Goal: Obtain resource: Download file/media

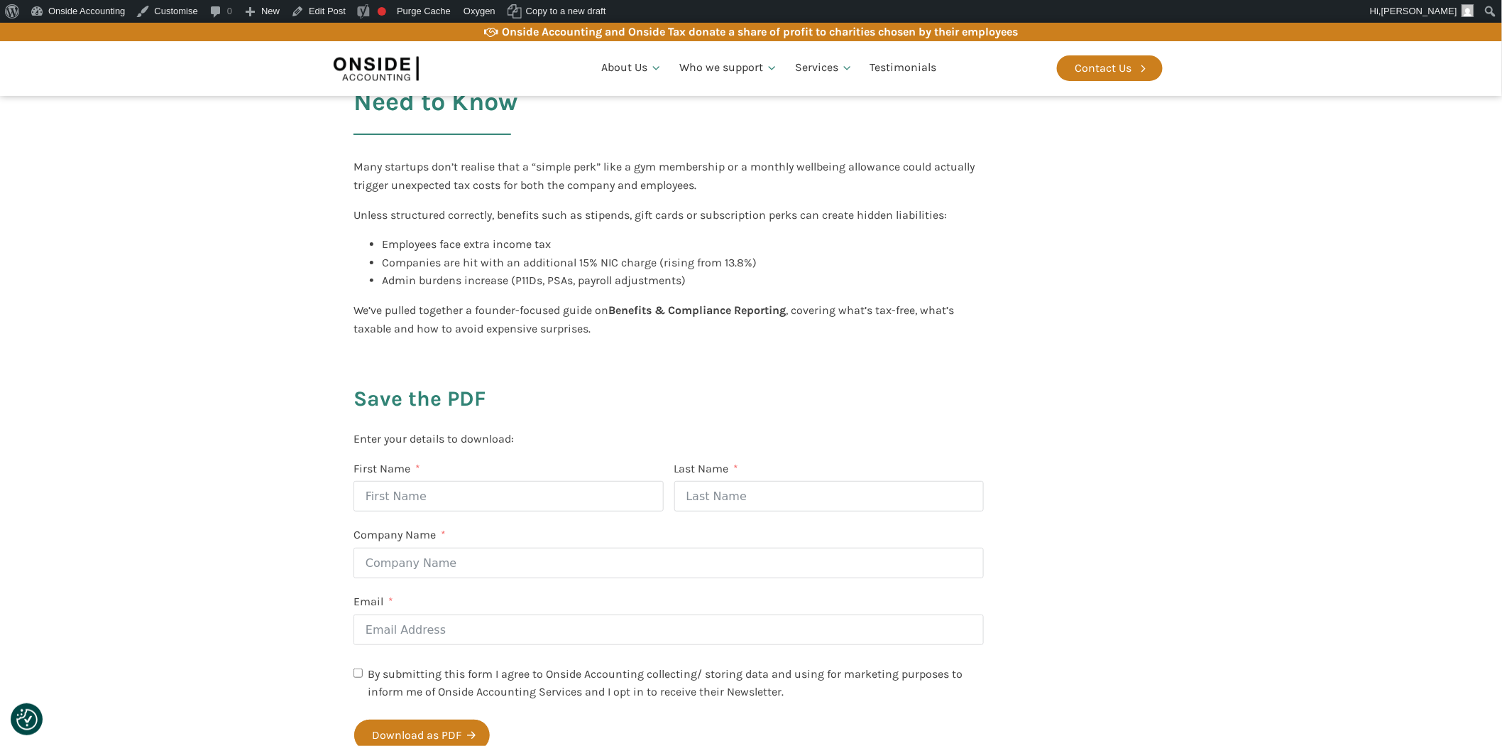
scroll to position [394, 0]
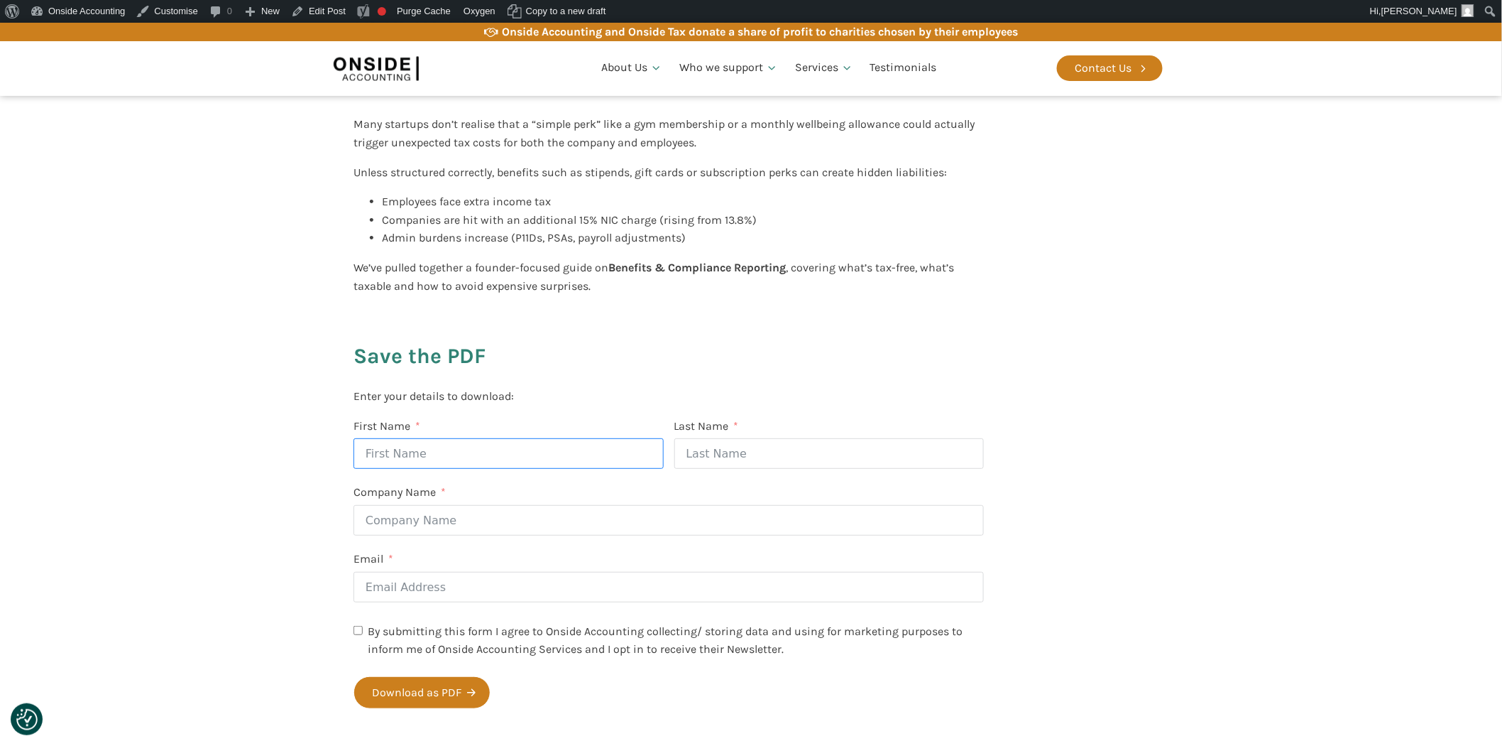
click at [464, 452] on input "First Name" at bounding box center [509, 453] width 310 height 31
drag, startPoint x: 464, startPoint y: 455, endPoint x: 415, endPoint y: 462, distance: 49.4
click at [464, 455] on input "First Name" at bounding box center [509, 453] width 310 height 31
click at [240, 457] on section "← Back to The Hub 14 October 2025 Benefits & Compliance Reporting: What Founder…" at bounding box center [751, 353] width 1502 height 875
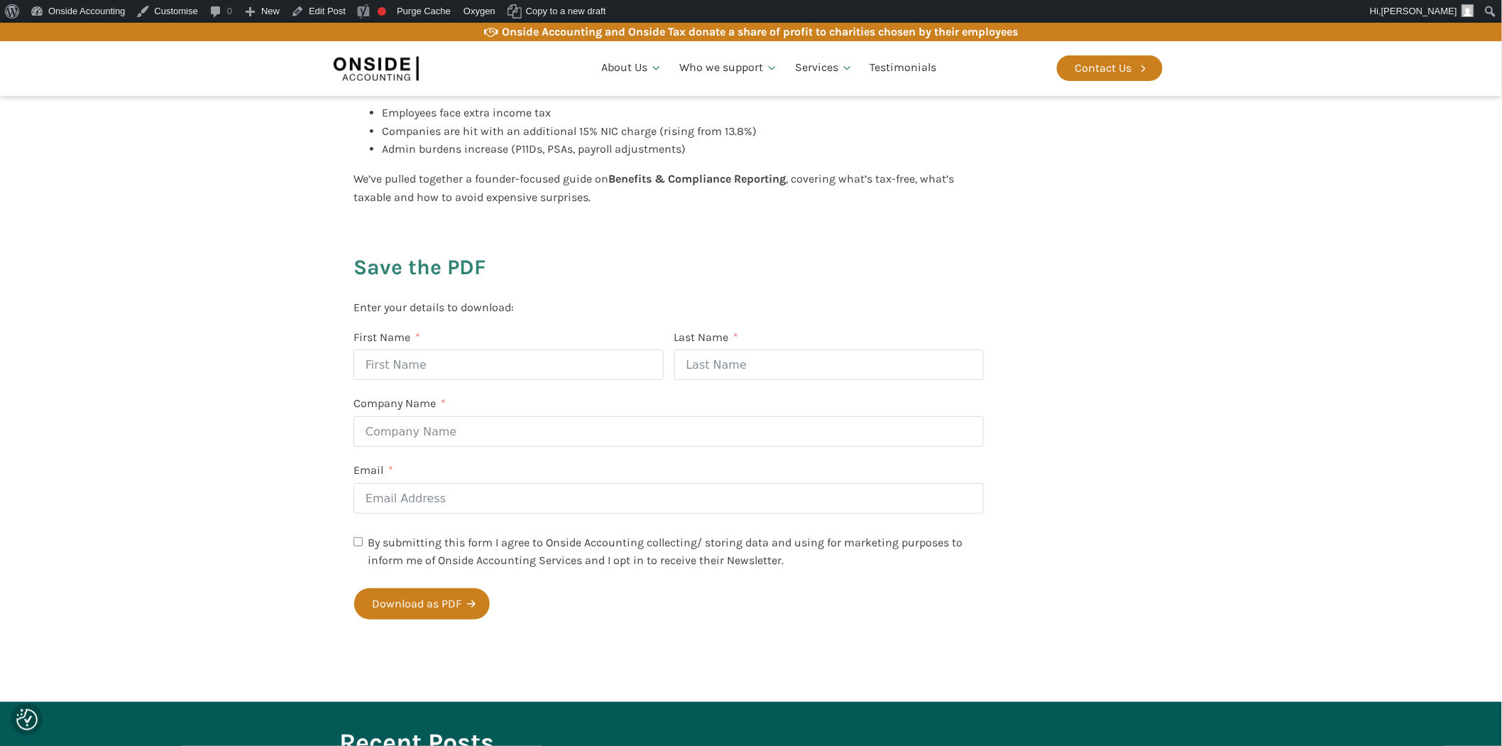
scroll to position [630, 0]
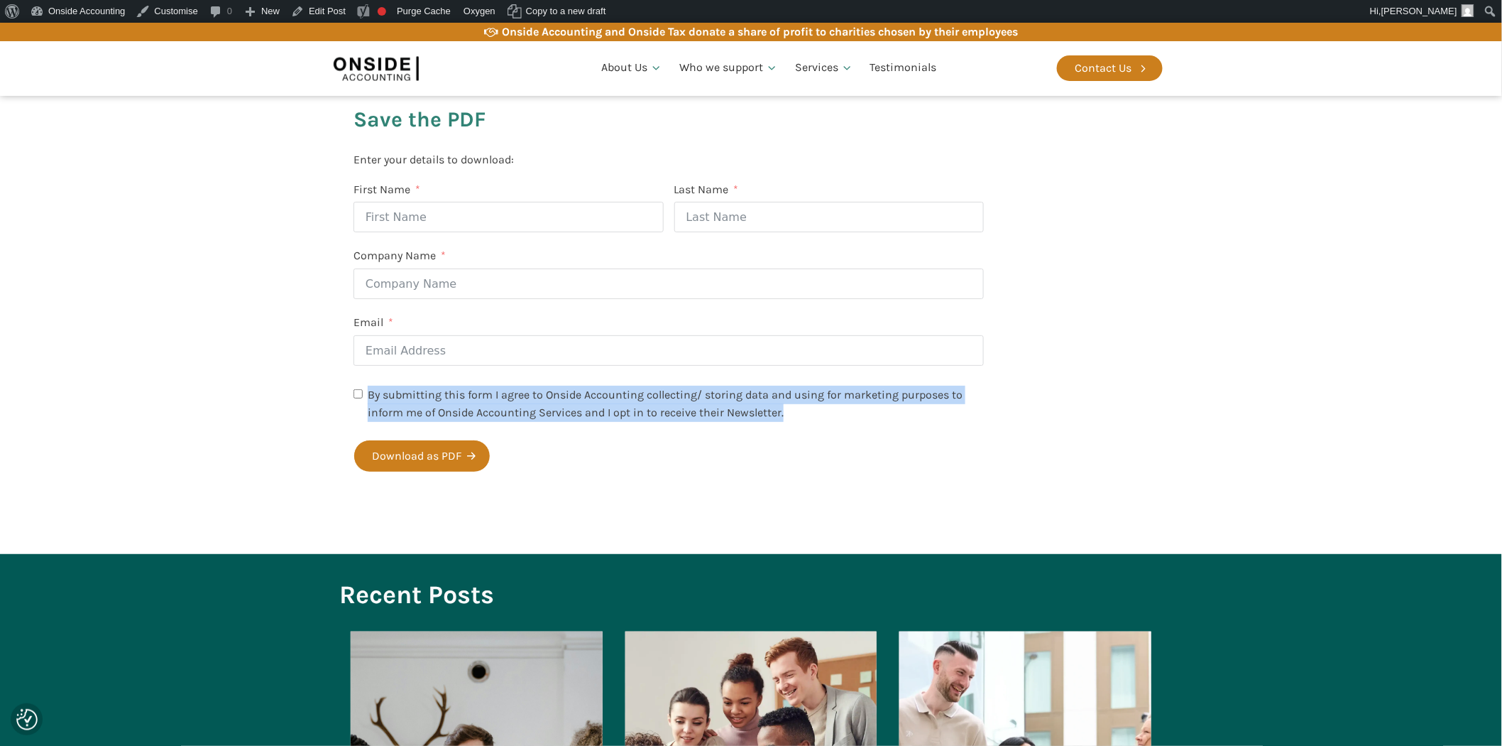
drag, startPoint x: 743, startPoint y: 426, endPoint x: 349, endPoint y: 430, distance: 394.1
click at [349, 430] on div "14 October 2025 Benefits & Compliance Reporting: What Founders Need to Know Man…" at bounding box center [668, 114] width 659 height 771
copy label "By submitting this form I agree to Onside Accounting collecting/ storing data a…"
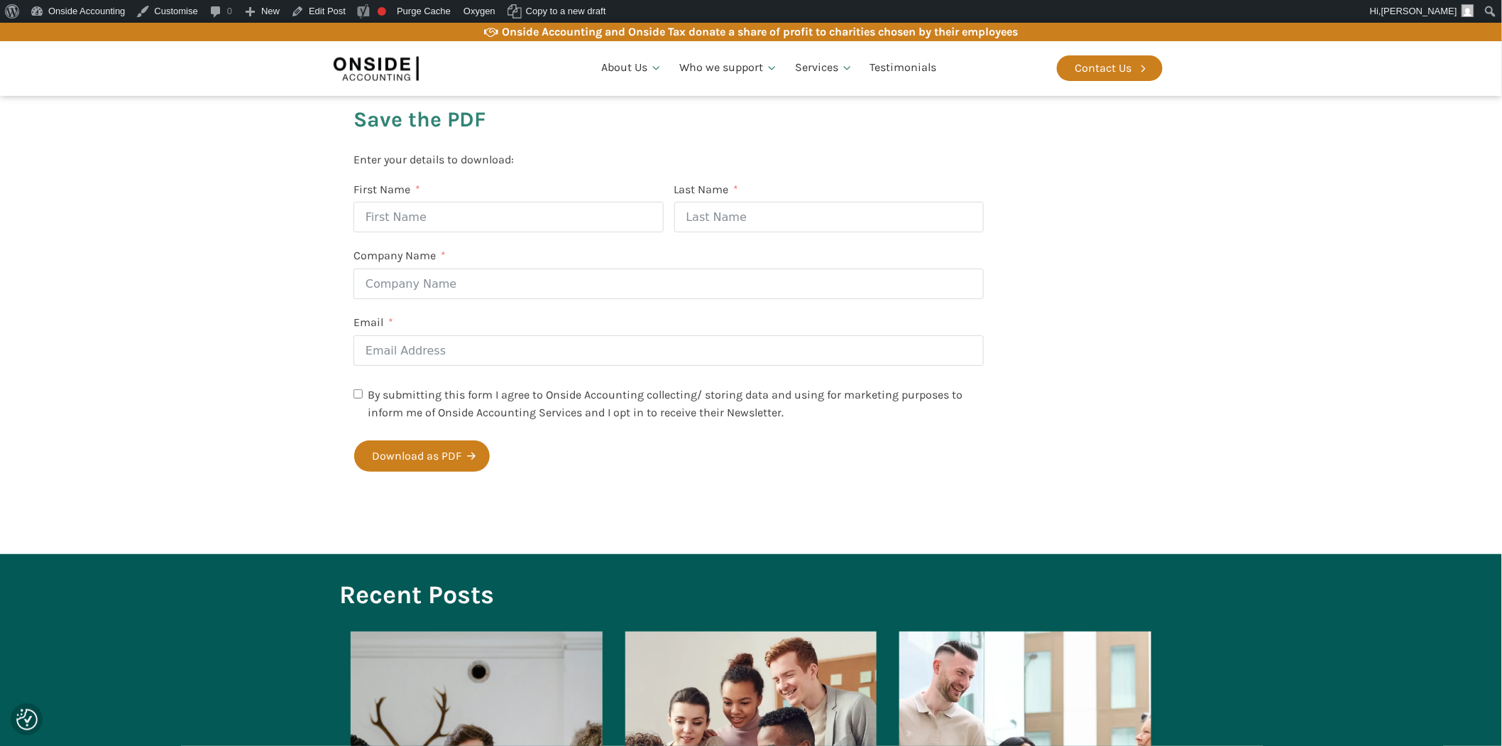
click at [584, 486] on fieldset "PDF Gate First Name Last Name Company Name Email By submitting this form I agre…" at bounding box center [669, 333] width 630 height 306
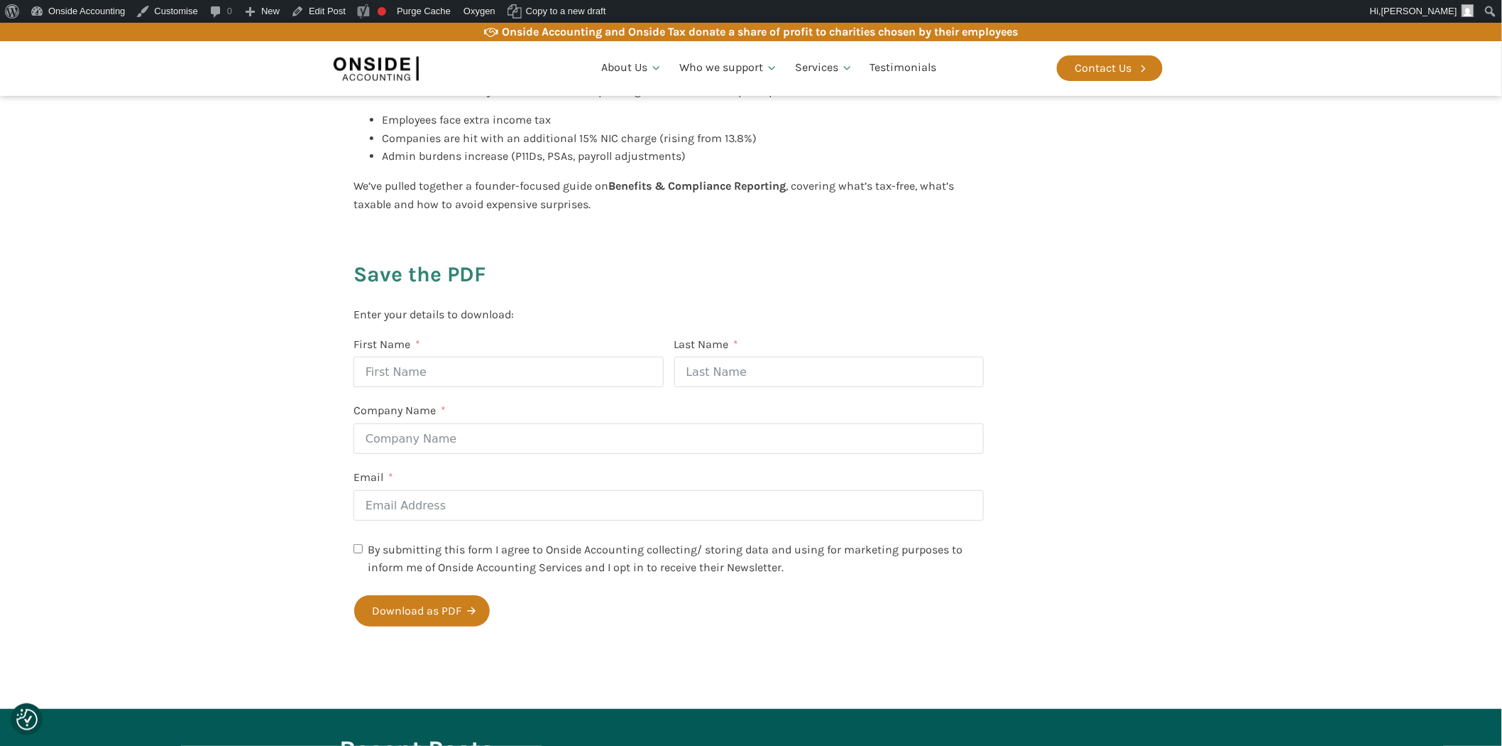
scroll to position [158, 0]
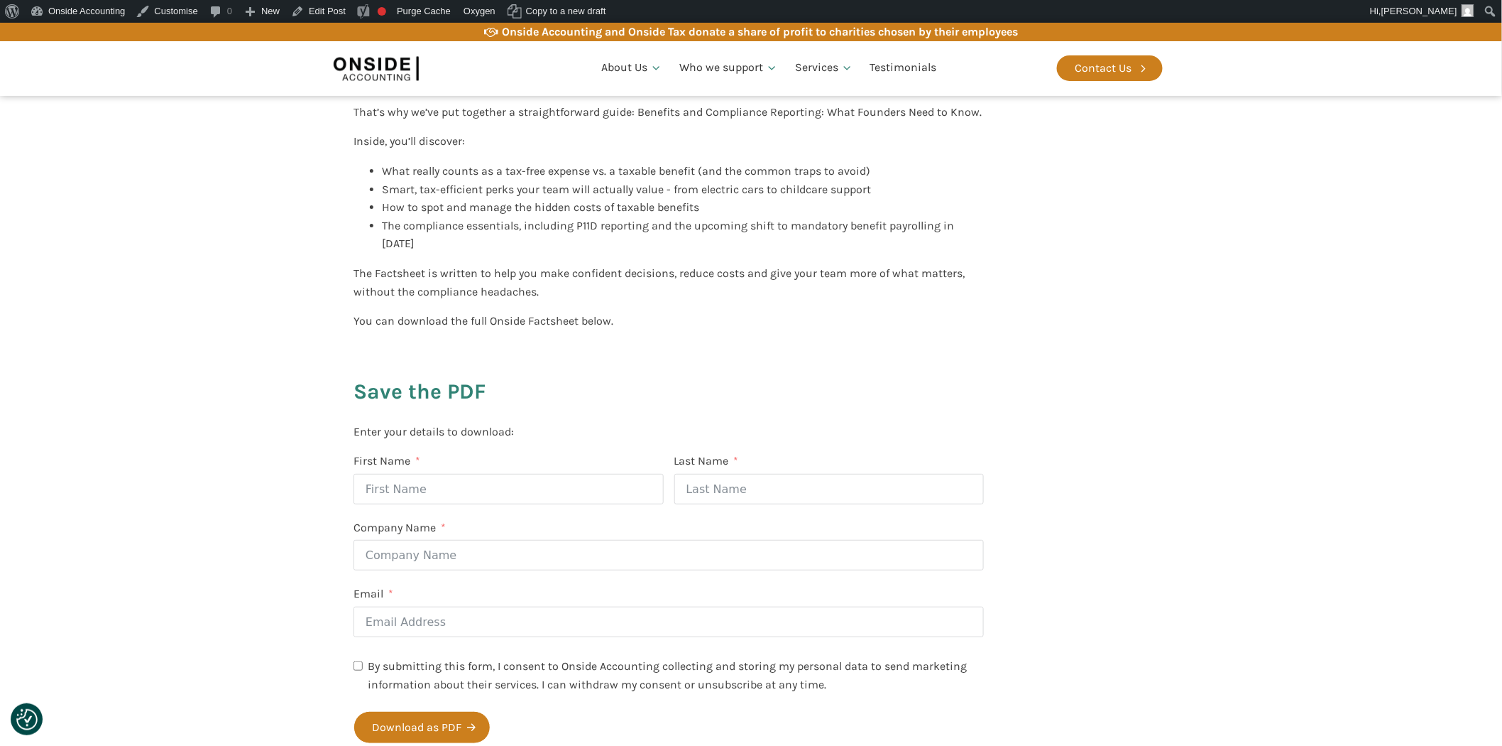
scroll to position [481, 0]
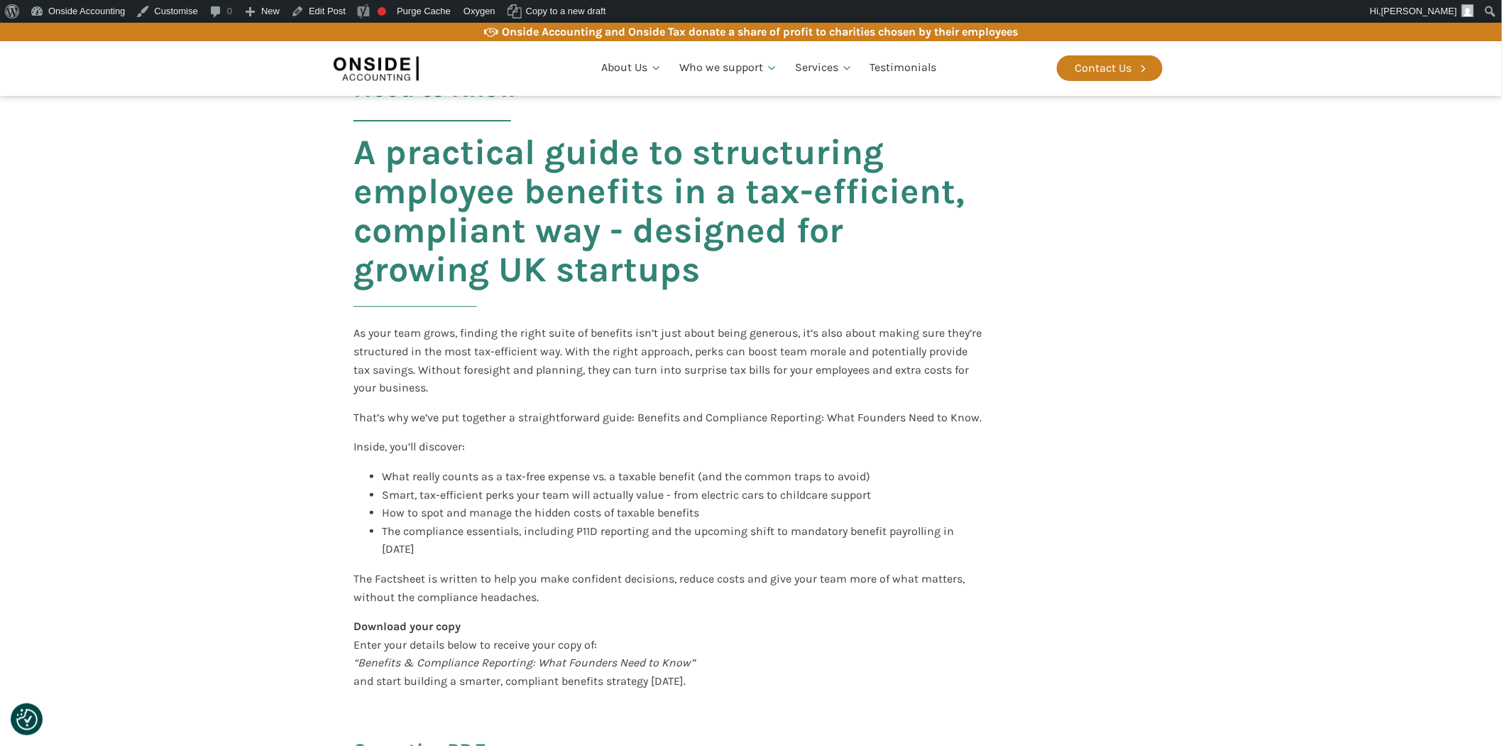
scroll to position [394, 0]
